Goal: Check status: Check status

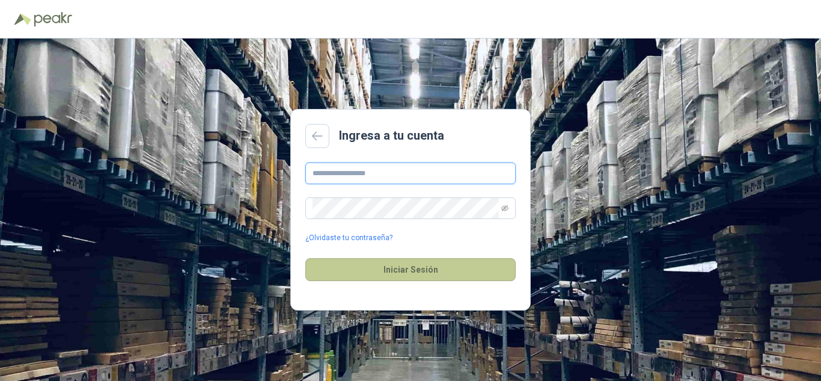
type input "**********"
click at [414, 266] on button "Iniciar Sesión" at bounding box center [410, 269] width 210 height 23
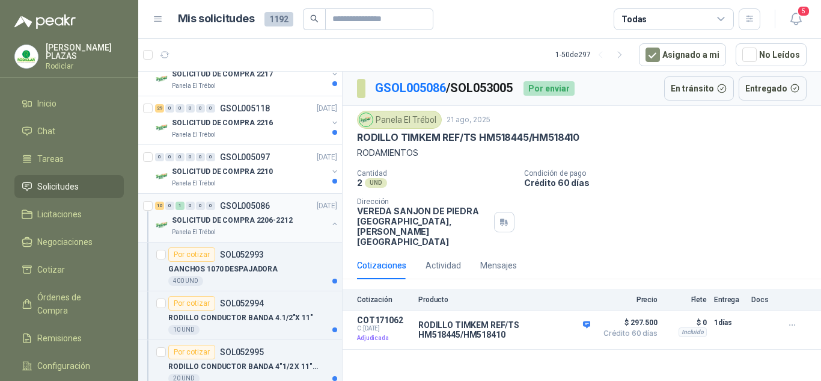
scroll to position [180, 0]
